Goal: Information Seeking & Learning: Learn about a topic

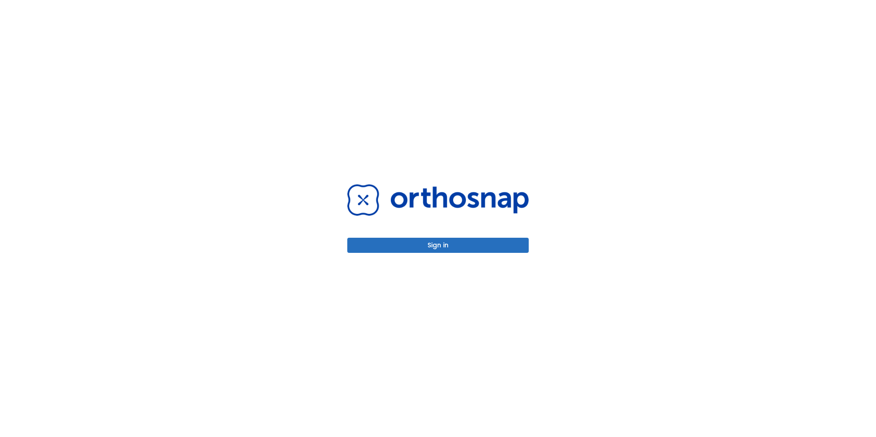
click at [401, 242] on button "Sign in" at bounding box center [437, 245] width 181 height 15
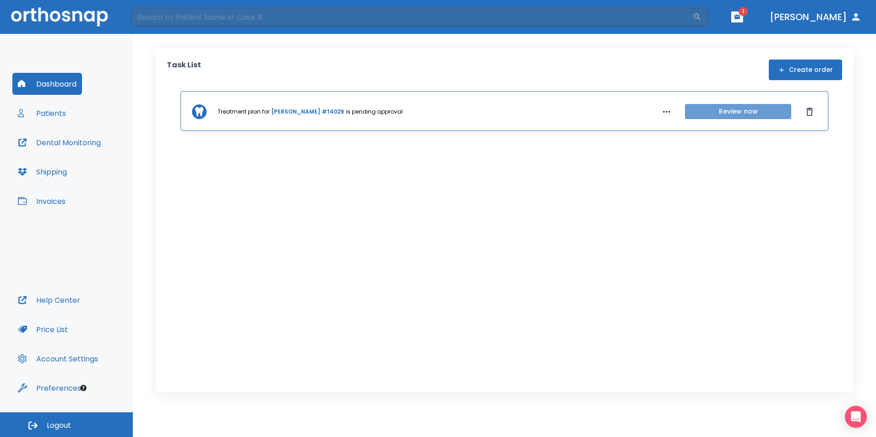
click at [733, 114] on button "Review now" at bounding box center [738, 111] width 106 height 15
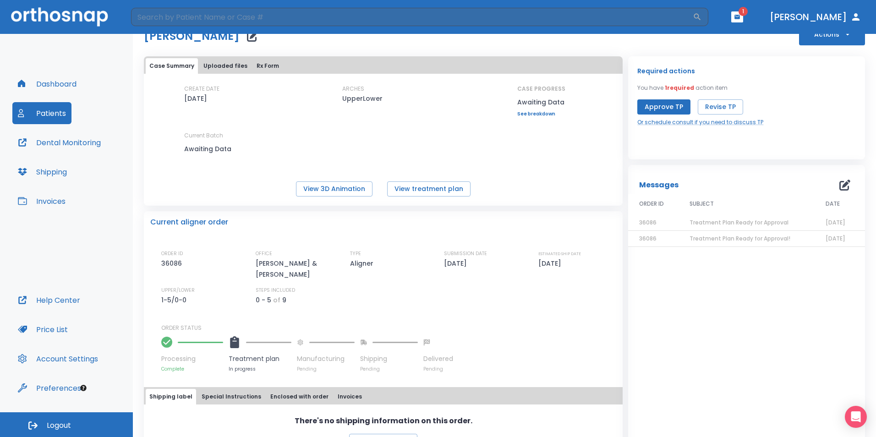
scroll to position [55, 0]
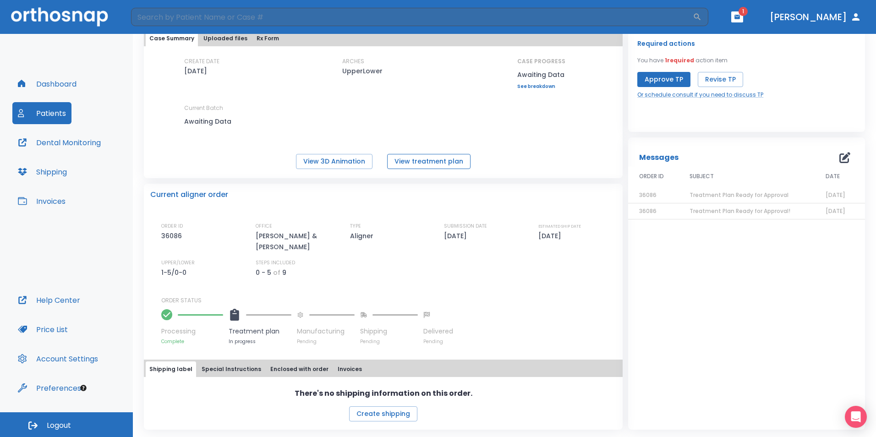
click at [415, 162] on button "View treatment plan" at bounding box center [428, 161] width 83 height 15
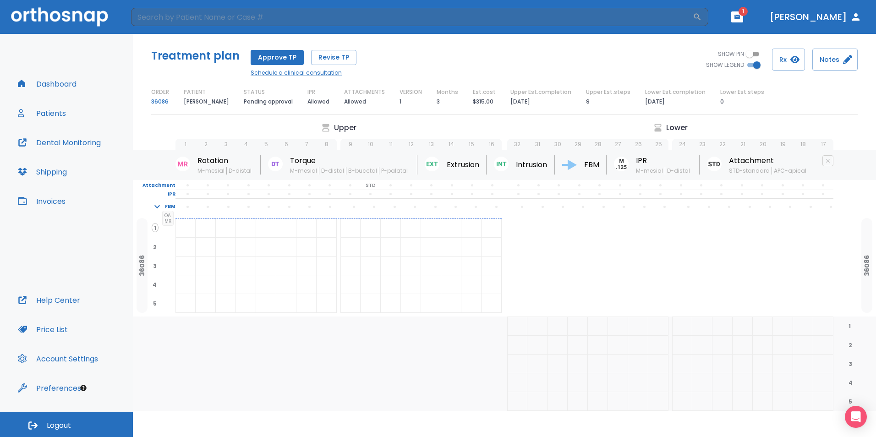
scroll to position [11, 0]
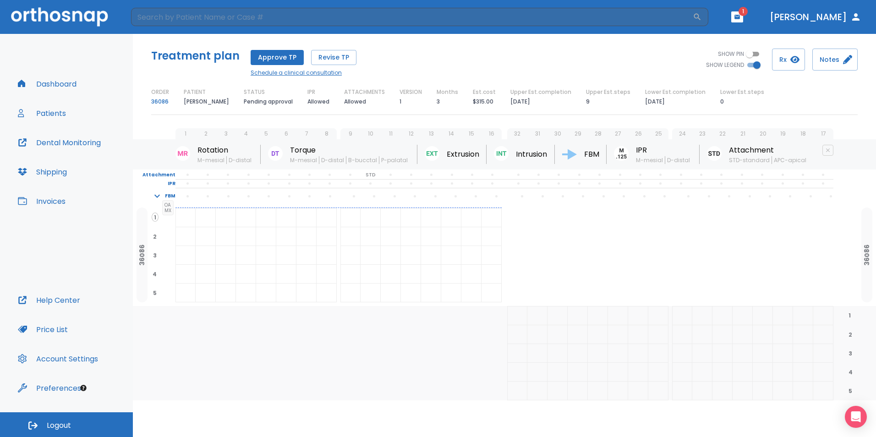
click at [294, 75] on link "Schedule a clinical consultation" at bounding box center [304, 73] width 106 height 8
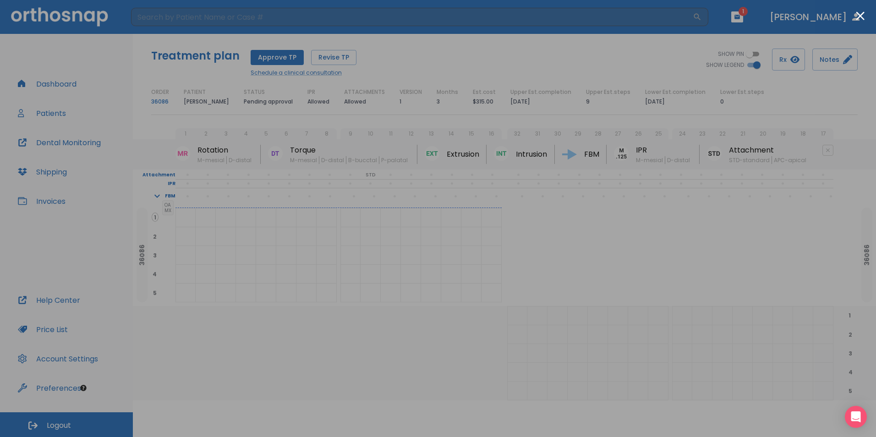
click at [676, 290] on div at bounding box center [438, 218] width 876 height 437
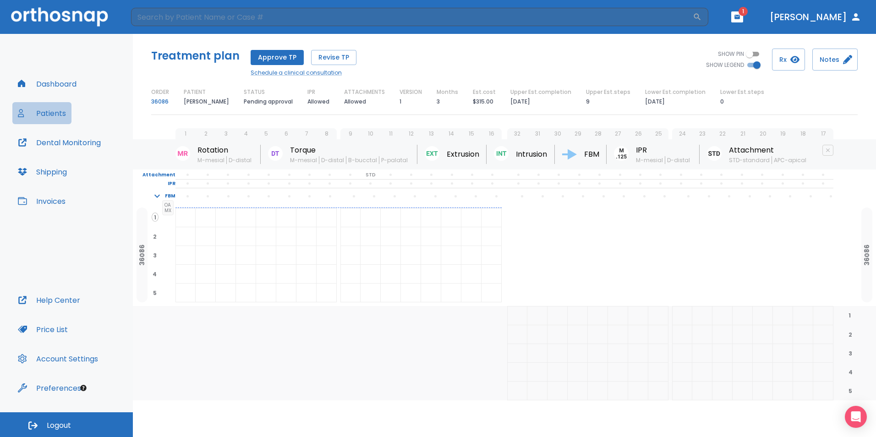
click at [46, 114] on button "Patients" at bounding box center [41, 113] width 59 height 22
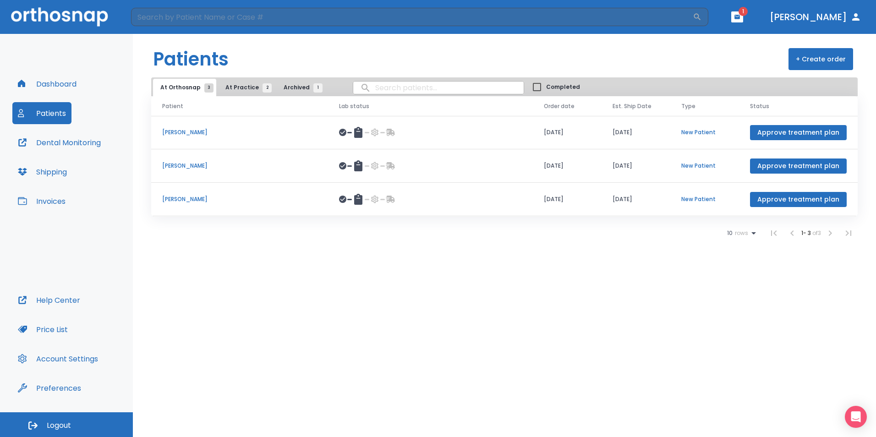
click at [189, 202] on p "Madelyn Roseman" at bounding box center [239, 199] width 155 height 8
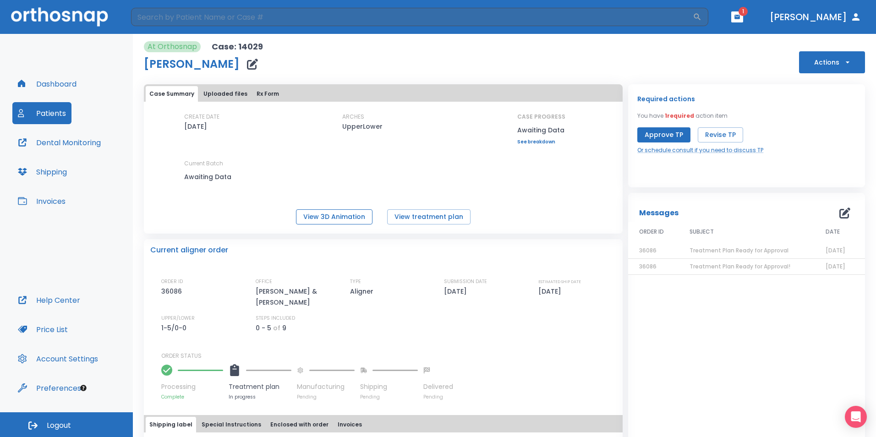
click at [346, 222] on button "View 3D Animation" at bounding box center [334, 216] width 76 height 15
click at [438, 219] on button "View treatment plan" at bounding box center [428, 216] width 83 height 15
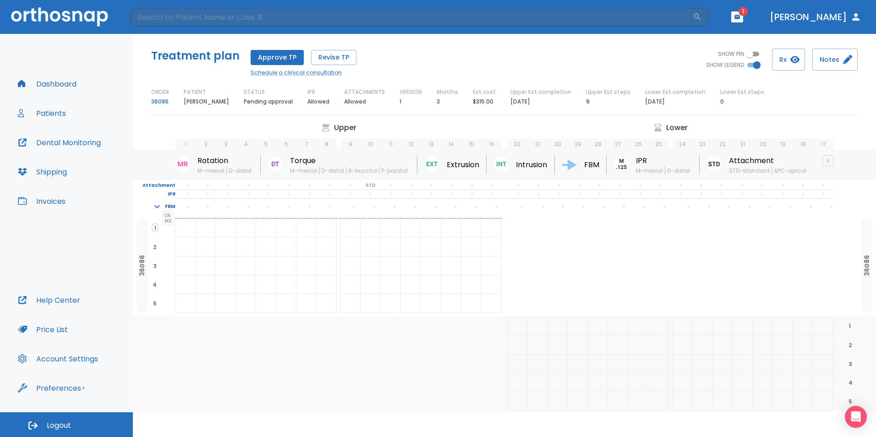
scroll to position [11, 0]
